Goal: Navigation & Orientation: Find specific page/section

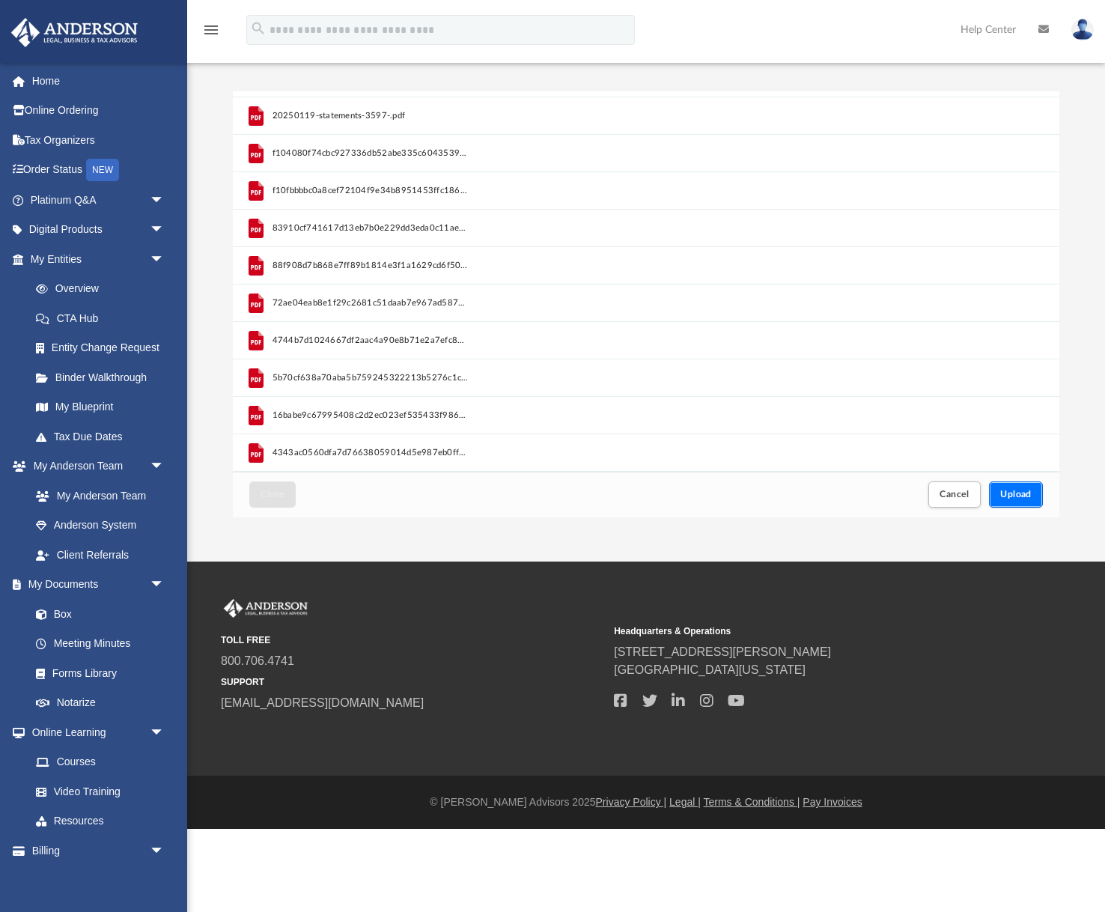
scroll to position [380, 827]
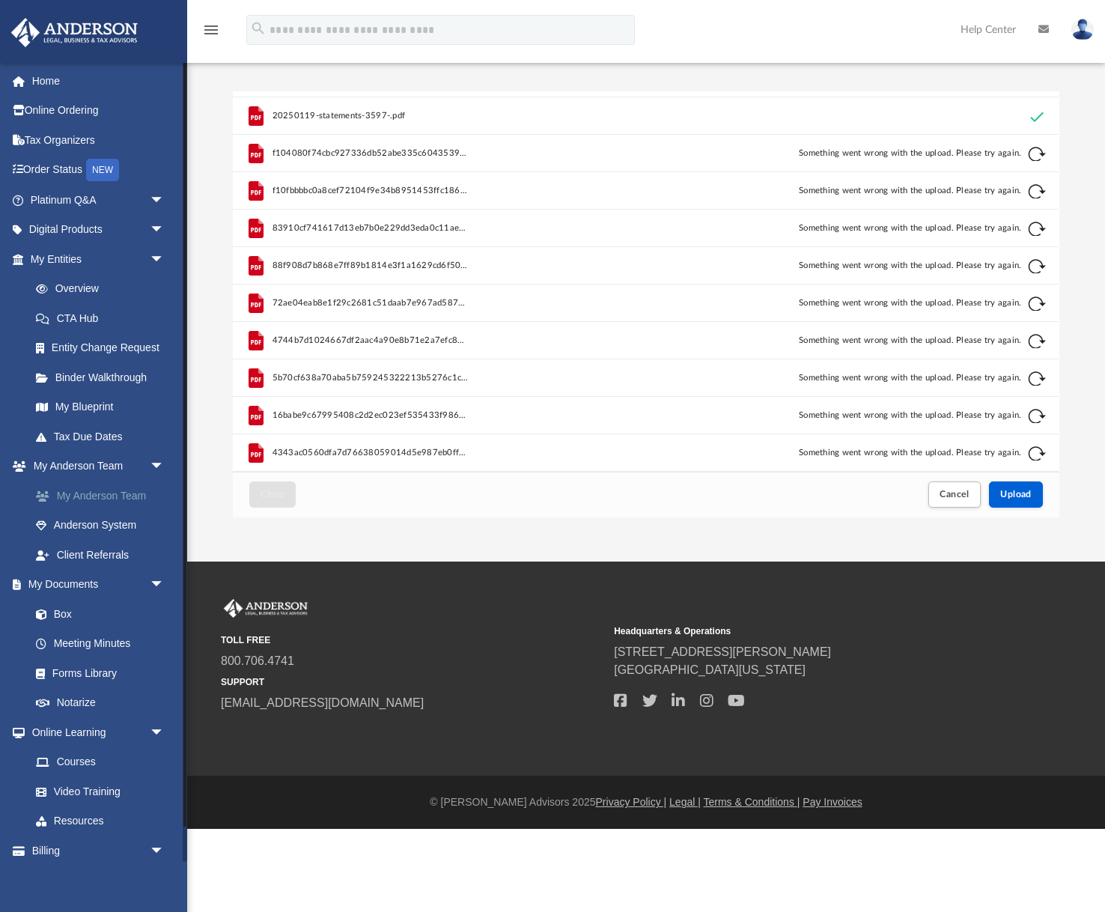
click at [98, 497] on link "My Anderson Team" at bounding box center [104, 496] width 166 height 30
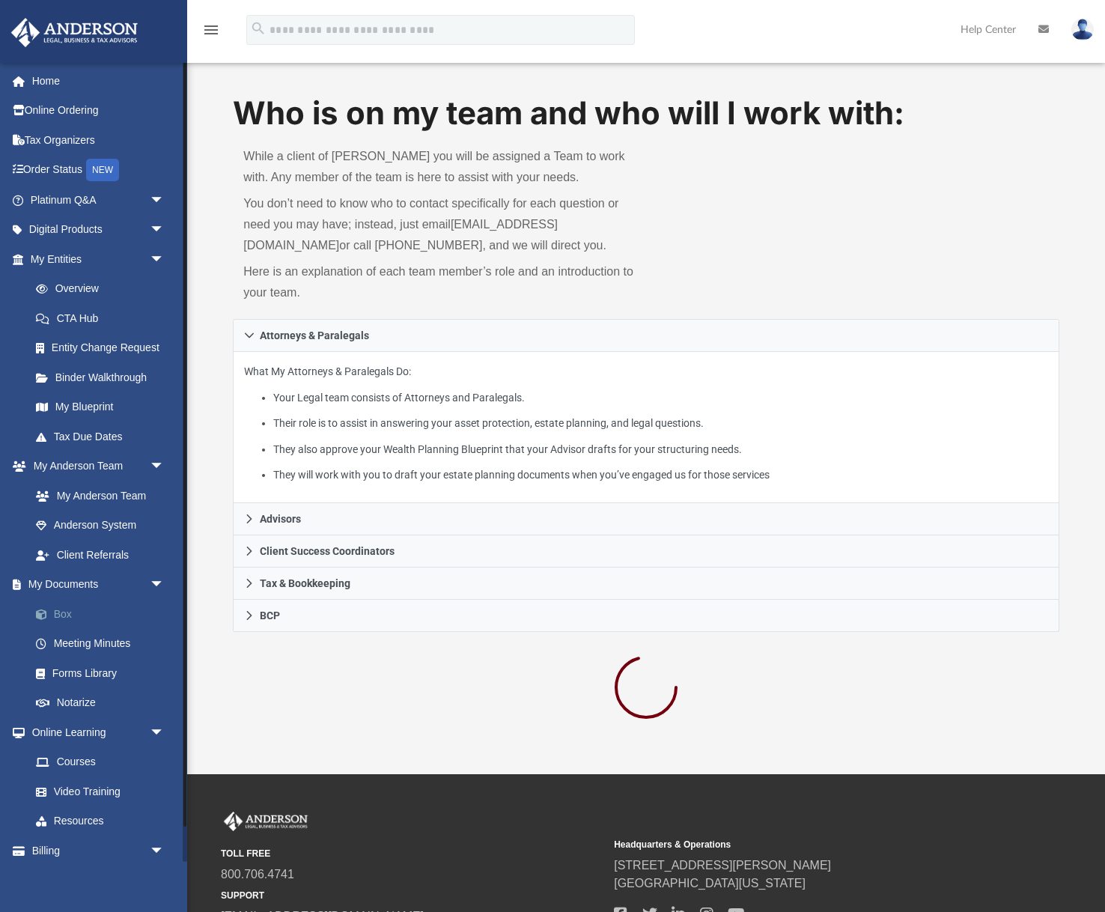
click at [66, 620] on link "Box" at bounding box center [104, 614] width 166 height 30
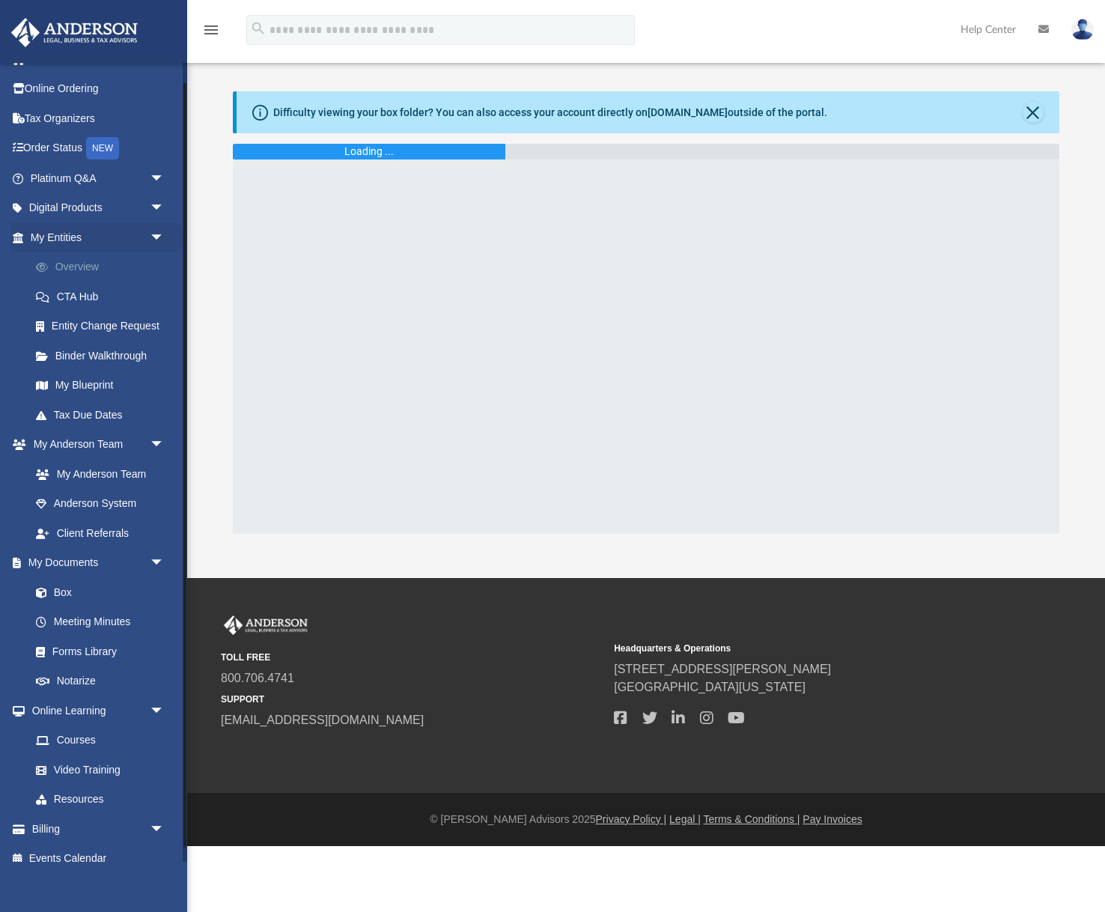
click at [64, 270] on link "Overview" at bounding box center [104, 267] width 166 height 30
click at [78, 270] on link "Overview" at bounding box center [104, 270] width 166 height 30
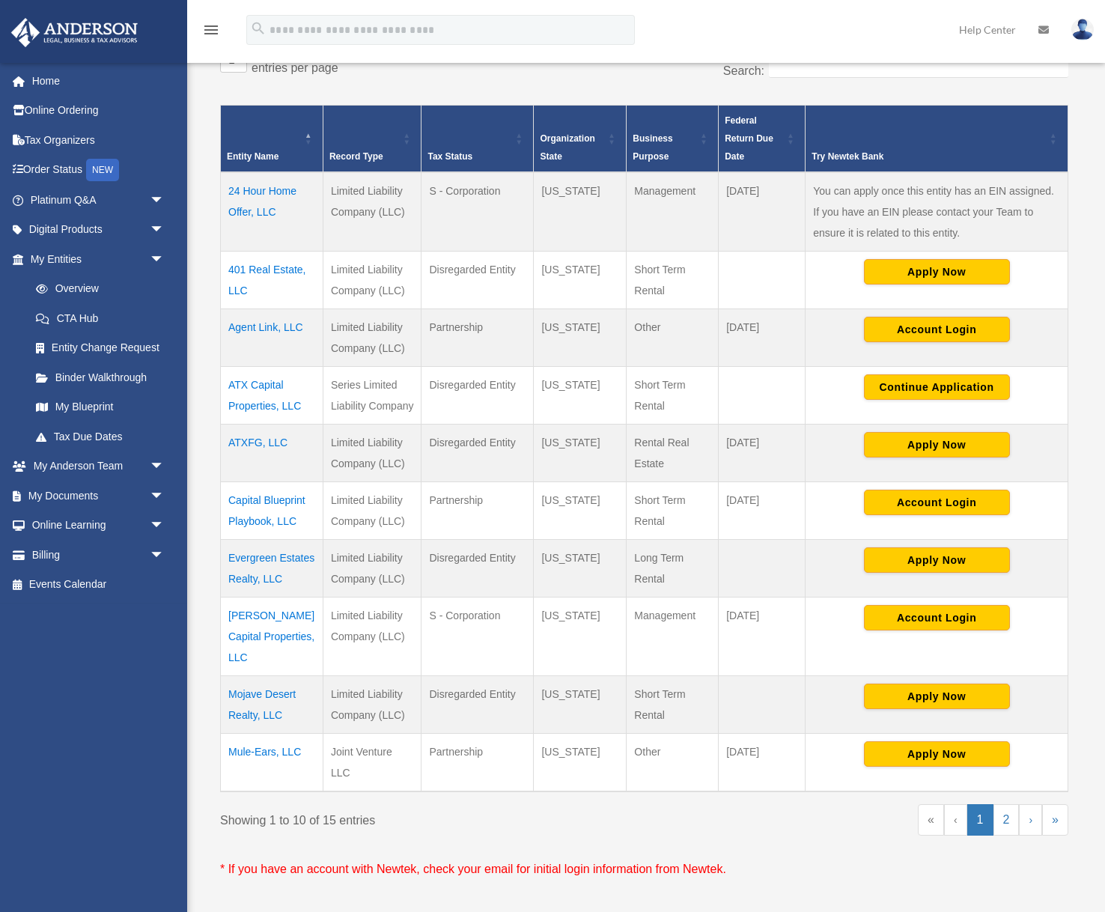
scroll to position [276, 0]
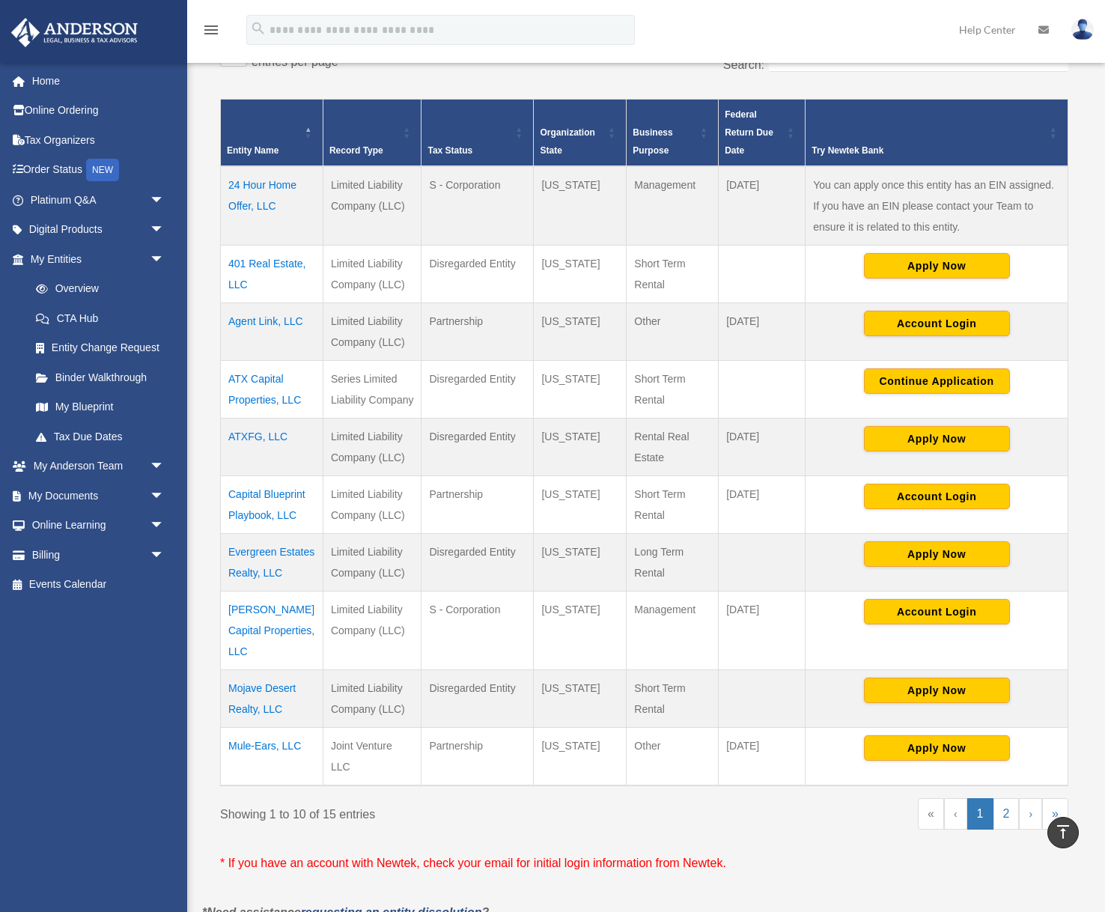
click at [245, 390] on td "ATX Capital Properties, LLC" at bounding box center [272, 390] width 103 height 58
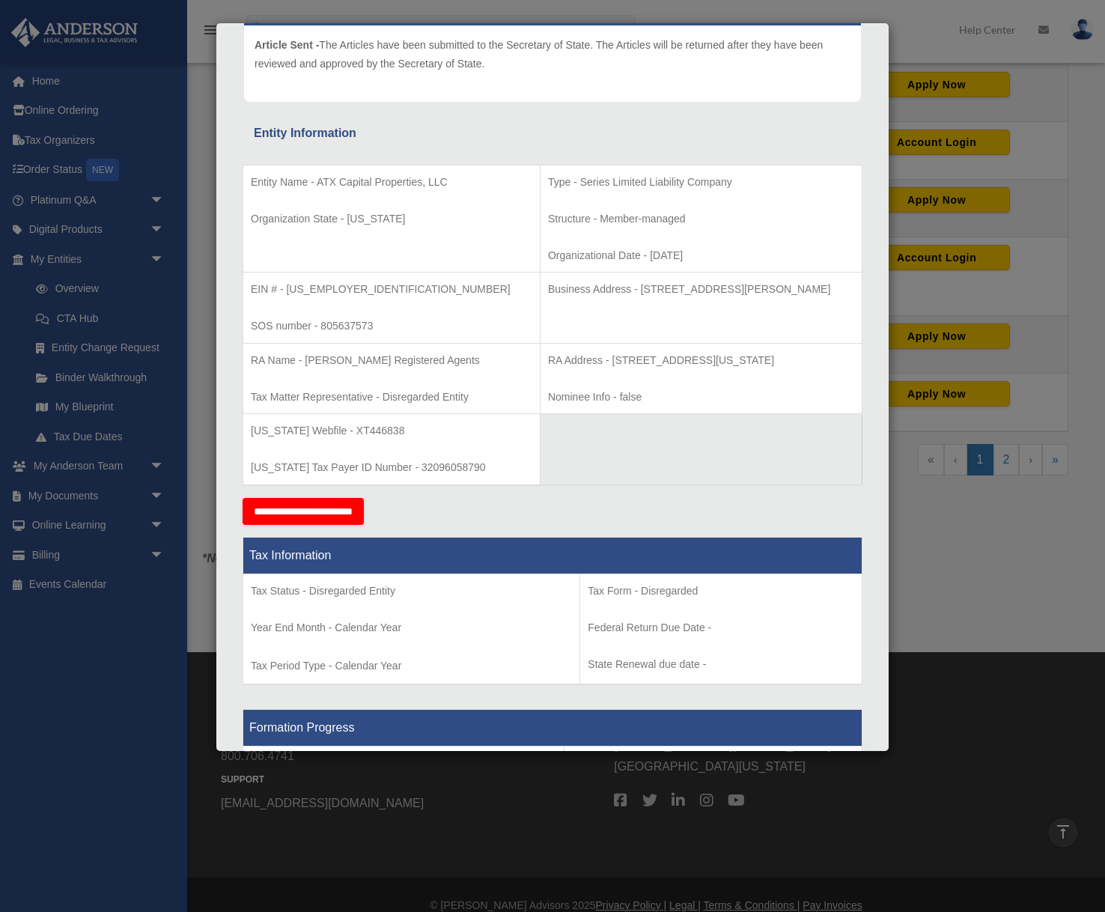
scroll to position [184, 0]
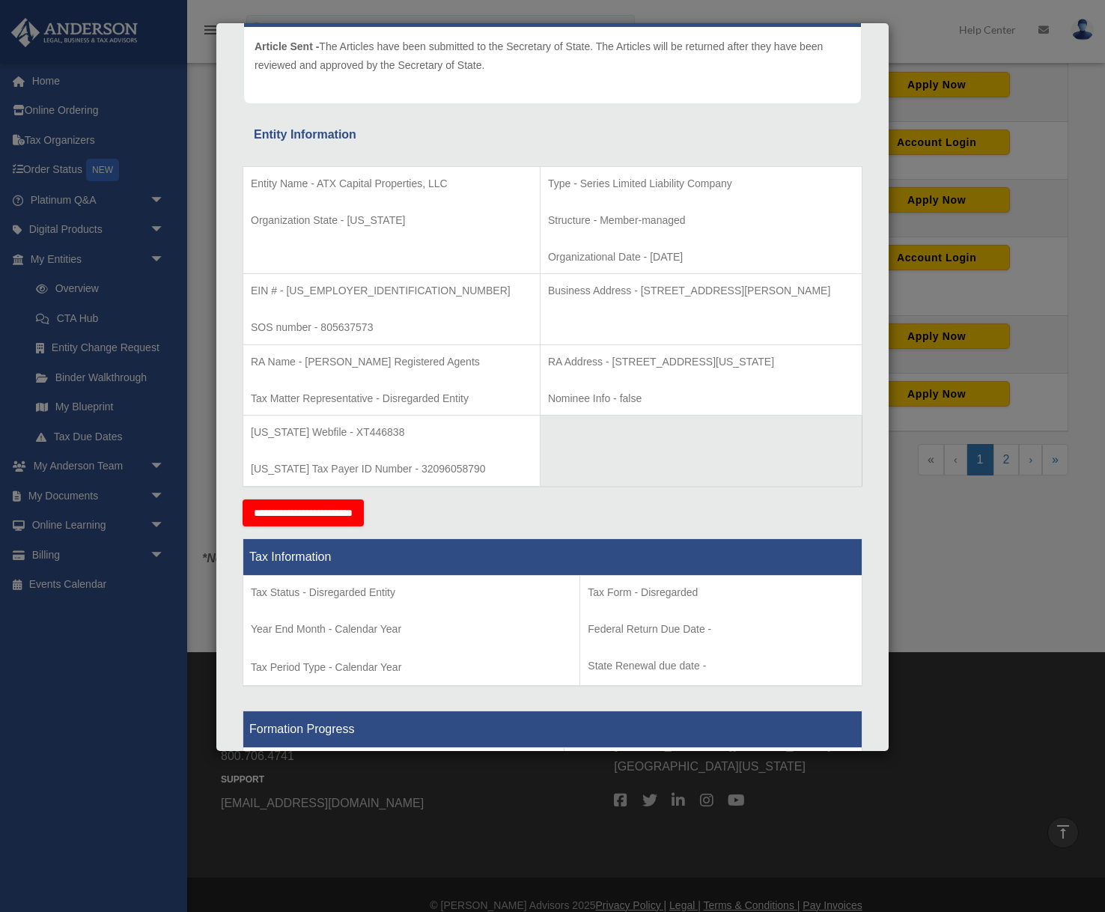
click at [1003, 150] on div "Details × Articles Sent Organizational Date" at bounding box center [552, 456] width 1105 height 912
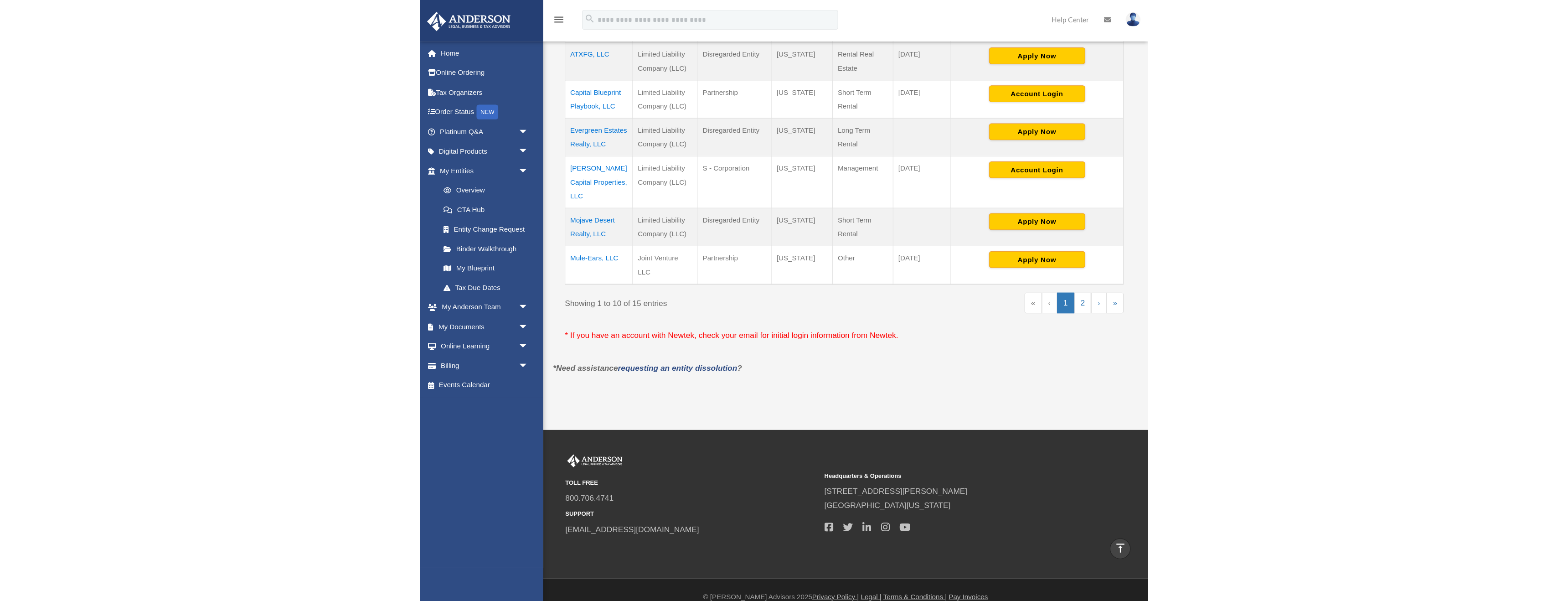
scroll to position [376, 0]
